Goal: Find specific page/section: Find specific page/section

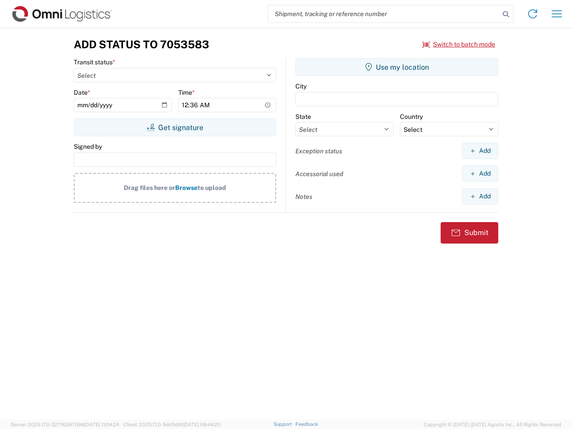
click at [384, 14] on input "search" at bounding box center [384, 13] width 232 height 17
click at [506, 14] on icon at bounding box center [506, 14] width 13 height 13
click at [533, 14] on icon at bounding box center [533, 14] width 14 height 14
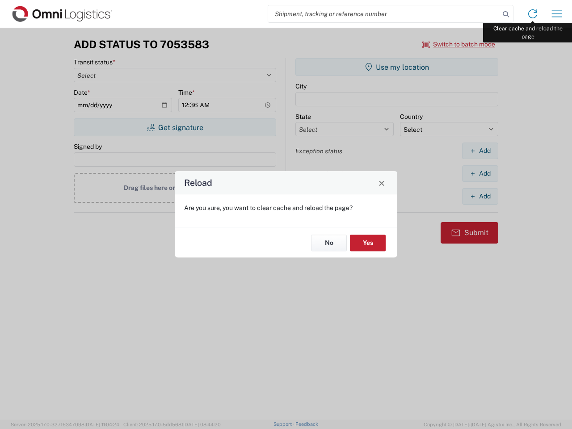
click at [557, 14] on div "Reload Are you sure, you want to clear cache and reload the page? No Yes" at bounding box center [286, 214] width 572 height 429
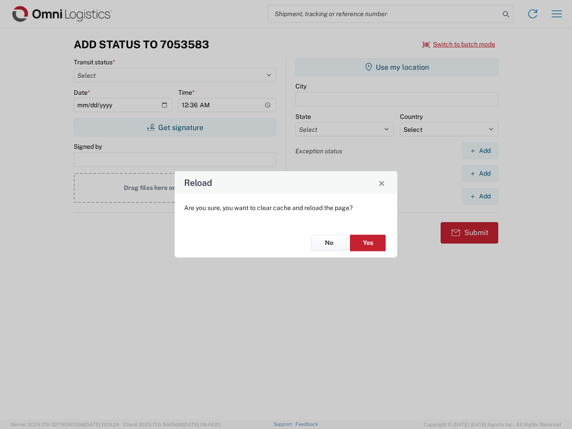
click at [459, 44] on div "Reload Are you sure, you want to clear cache and reload the page? No Yes" at bounding box center [286, 214] width 572 height 429
click at [175, 127] on div "Reload Are you sure, you want to clear cache and reload the page? No Yes" at bounding box center [286, 214] width 572 height 429
click at [397, 67] on div "Reload Are you sure, you want to clear cache and reload the page? No Yes" at bounding box center [286, 214] width 572 height 429
click at [480, 151] on div "Reload Are you sure, you want to clear cache and reload the page? No Yes" at bounding box center [286, 214] width 572 height 429
click at [480, 173] on div "Reload Are you sure, you want to clear cache and reload the page? No Yes" at bounding box center [286, 214] width 572 height 429
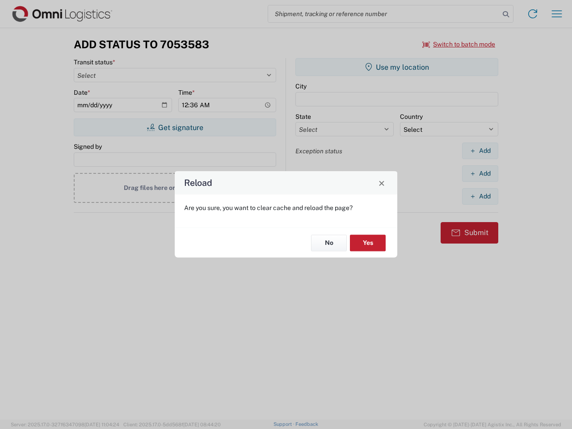
click at [480, 196] on div "Reload Are you sure, you want to clear cache and reload the page? No Yes" at bounding box center [286, 214] width 572 height 429
